Goal: Information Seeking & Learning: Find specific fact

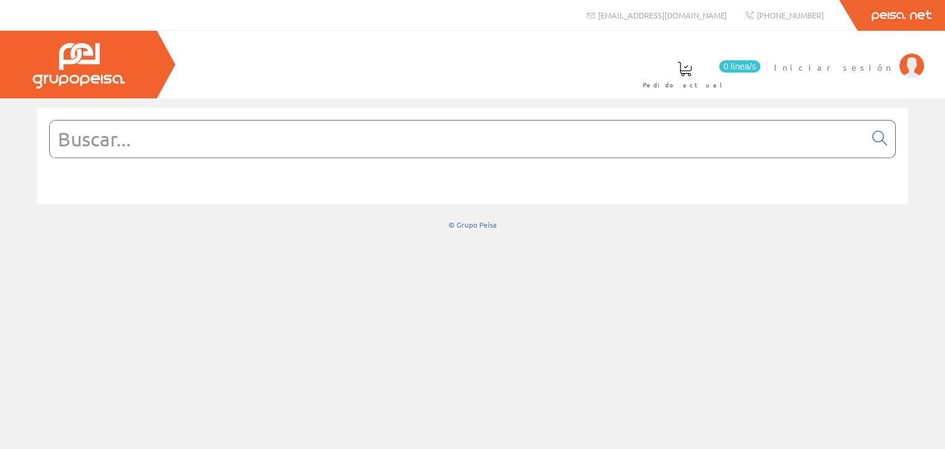
click at [880, 68] on span "Iniciar sesión" at bounding box center [833, 67] width 119 height 12
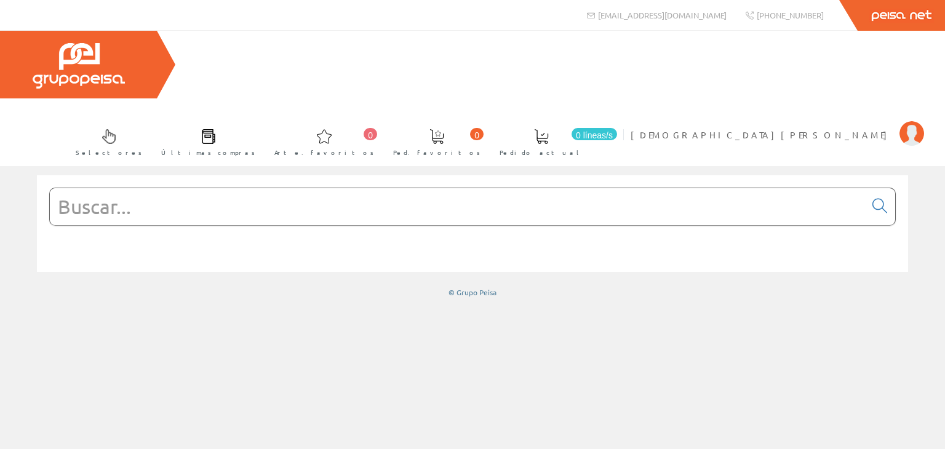
click at [150, 188] on input "text" at bounding box center [457, 206] width 815 height 37
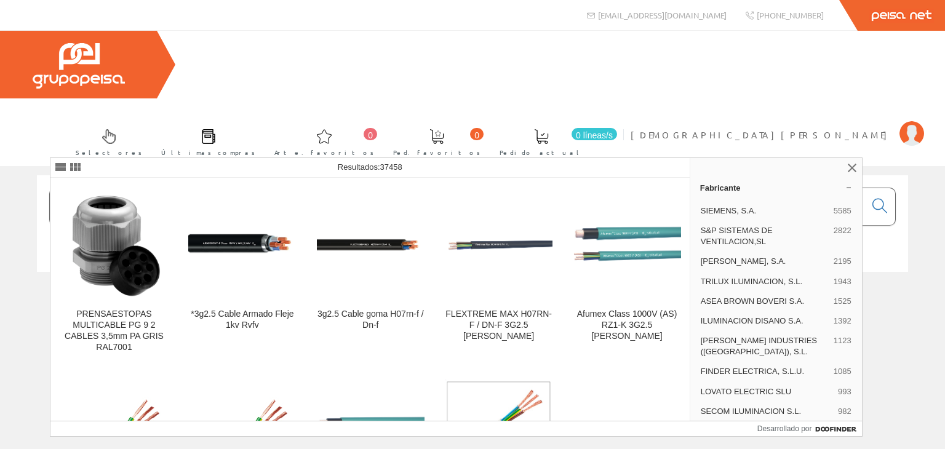
type input "3G2.5"
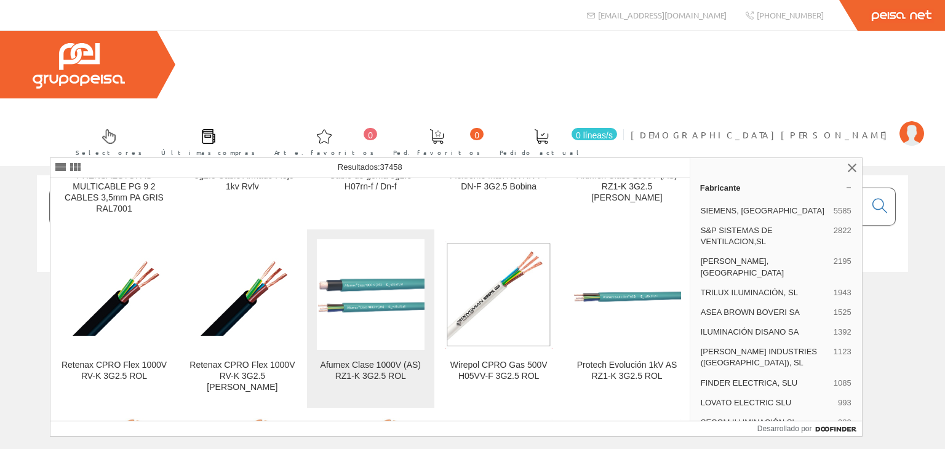
scroll to position [185, 0]
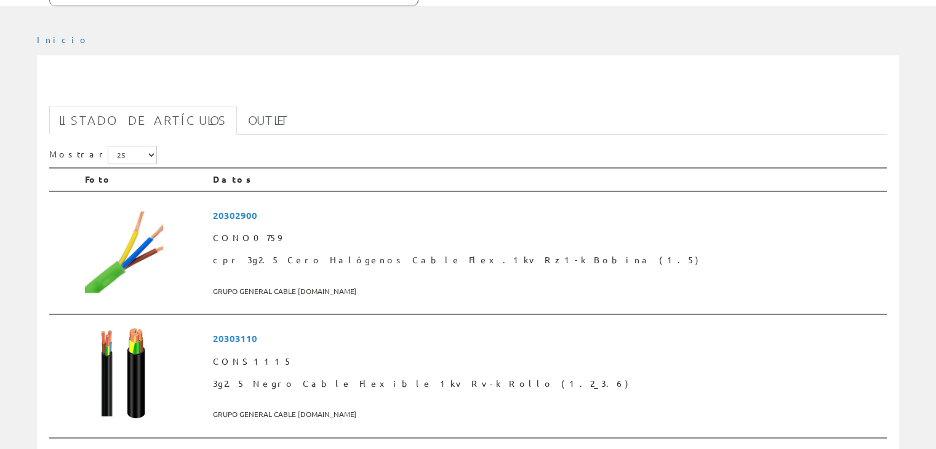
scroll to position [185, 0]
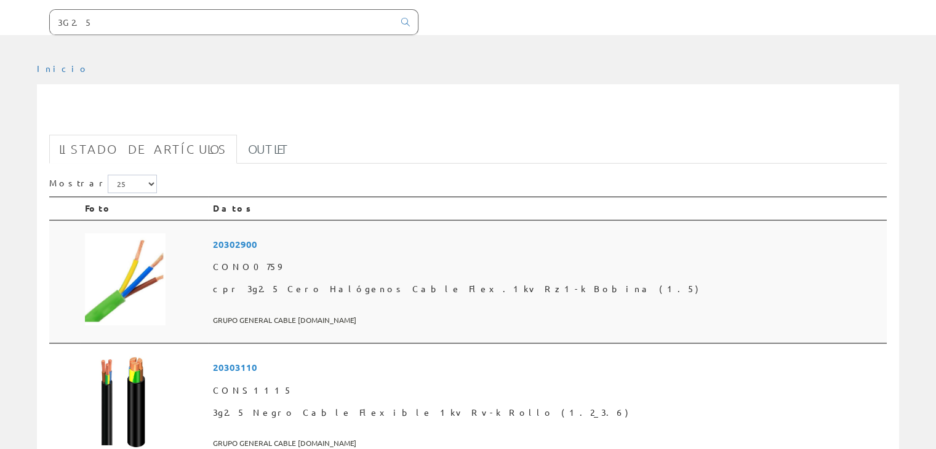
click at [303, 256] on span "CONO0759" at bounding box center [547, 267] width 669 height 22
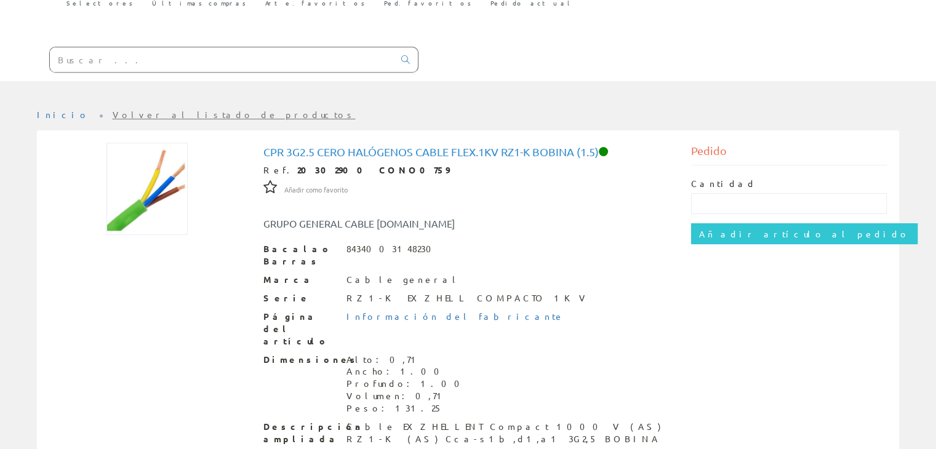
scroll to position [171, 0]
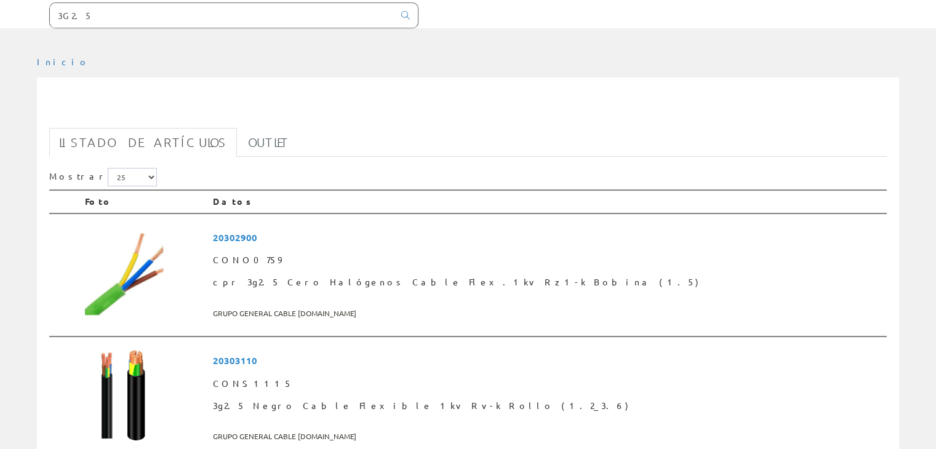
scroll to position [123, 0]
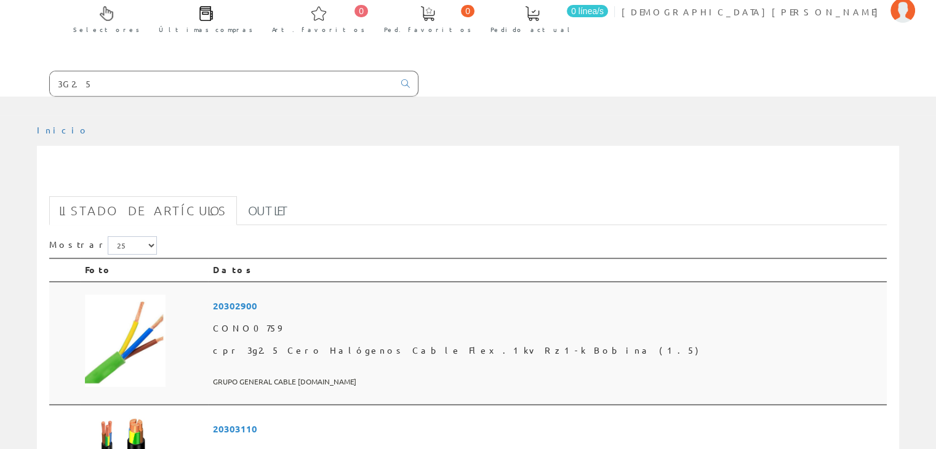
click at [292, 295] on span "20302900" at bounding box center [547, 306] width 669 height 23
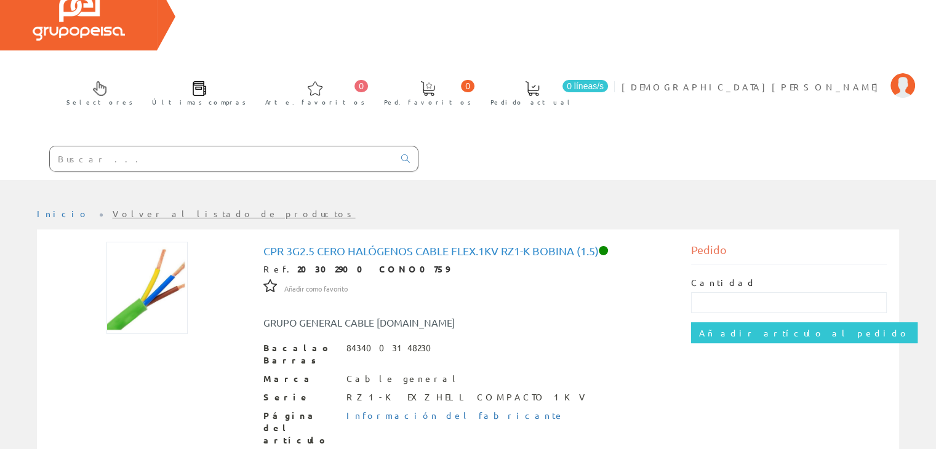
scroll to position [123, 0]
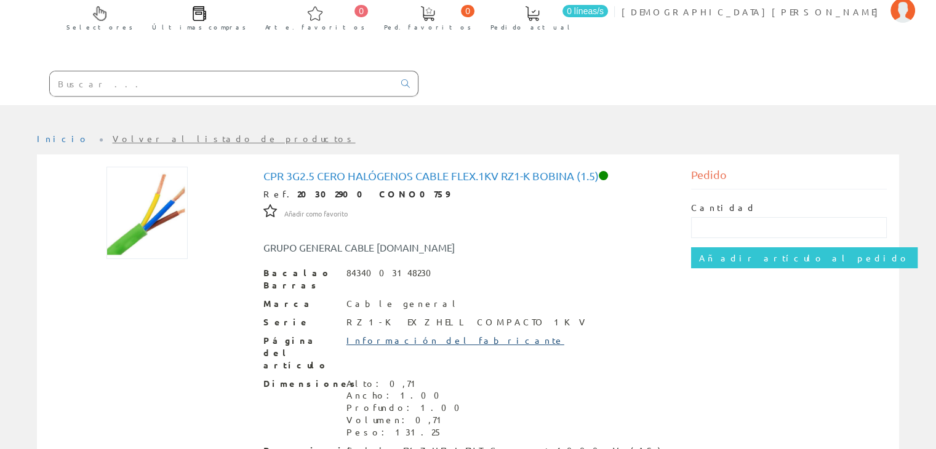
click at [385, 335] on font "Información del fabricante" at bounding box center [455, 340] width 218 height 11
click at [209, 133] on ul "Inicio Volver al listado de productos" at bounding box center [468, 144] width 862 height 22
